Goal: Register for event/course

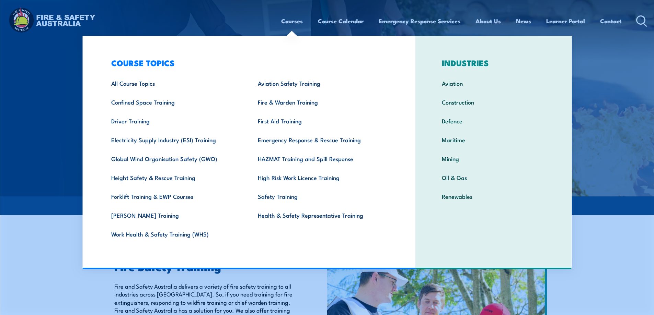
click at [285, 18] on link "Courses" at bounding box center [292, 21] width 22 height 18
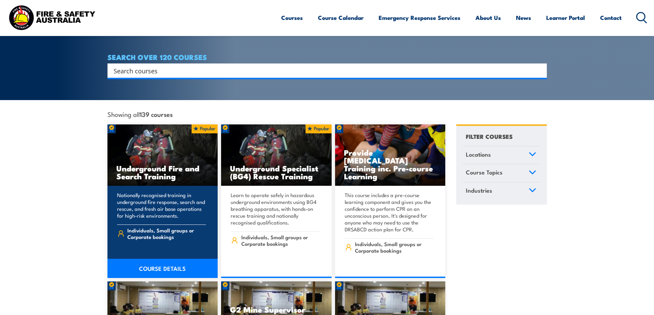
scroll to position [137, 0]
